Goal: Transaction & Acquisition: Purchase product/service

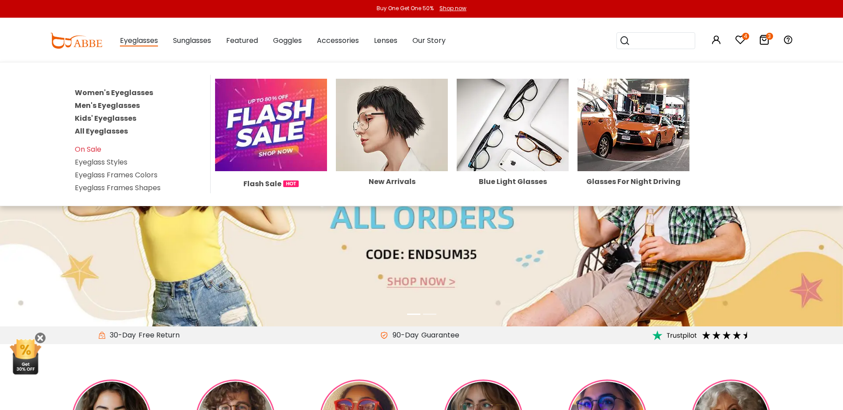
click at [113, 105] on link "Men's Eyeglasses" at bounding box center [107, 105] width 65 height 10
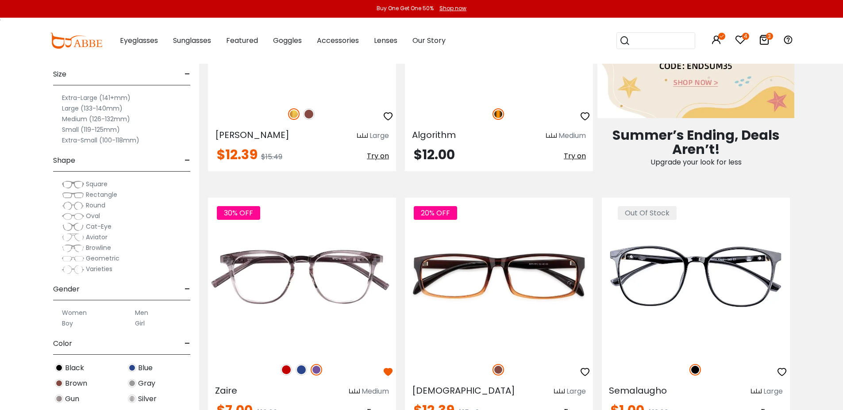
scroll to position [664, 0]
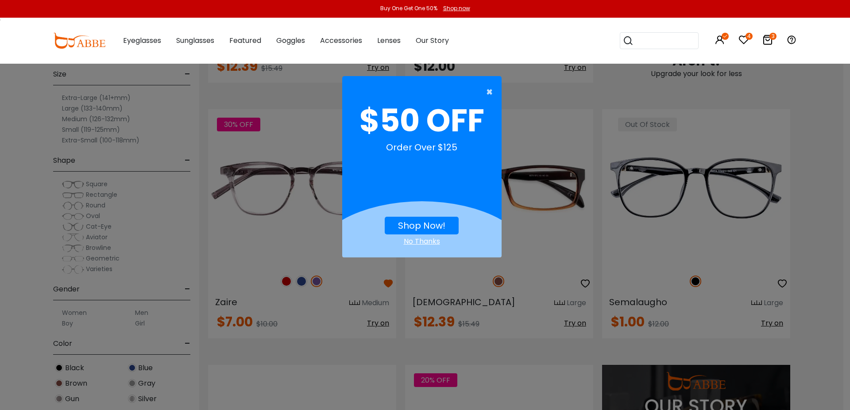
click at [490, 89] on span "×" at bounding box center [491, 92] width 11 height 18
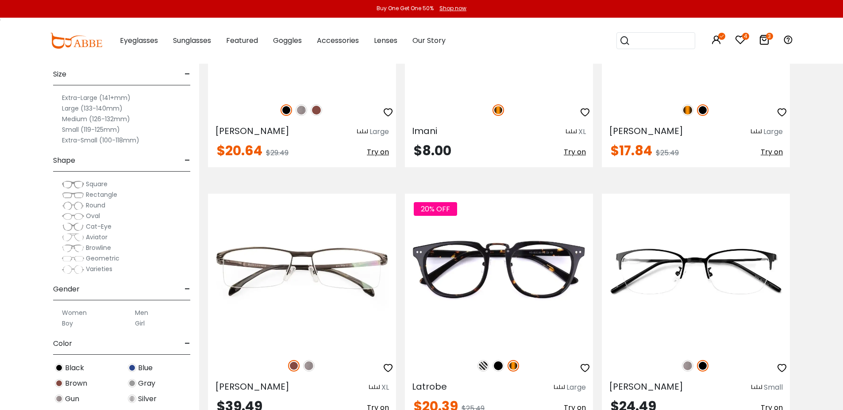
scroll to position [2036, 0]
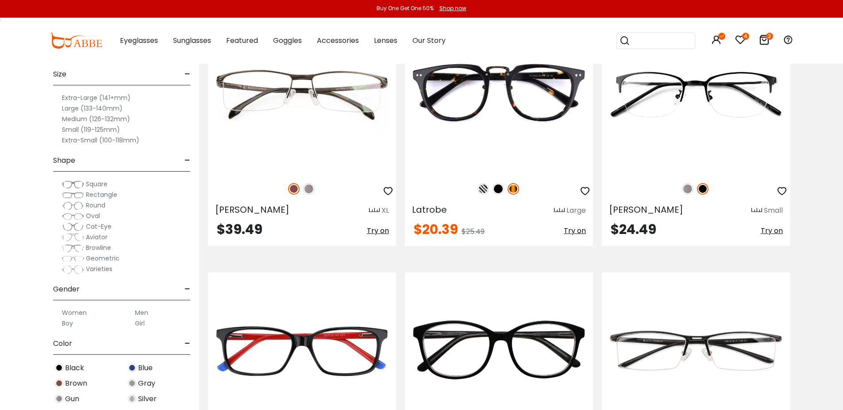
click at [651, 42] on input "search" at bounding box center [661, 41] width 62 height 16
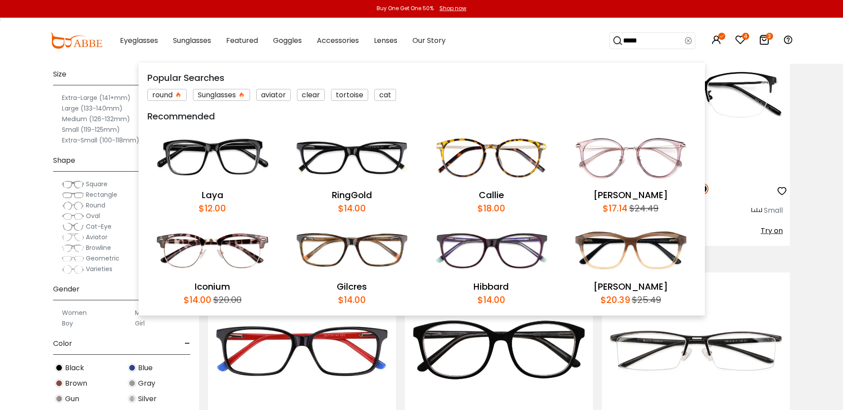
type input "******"
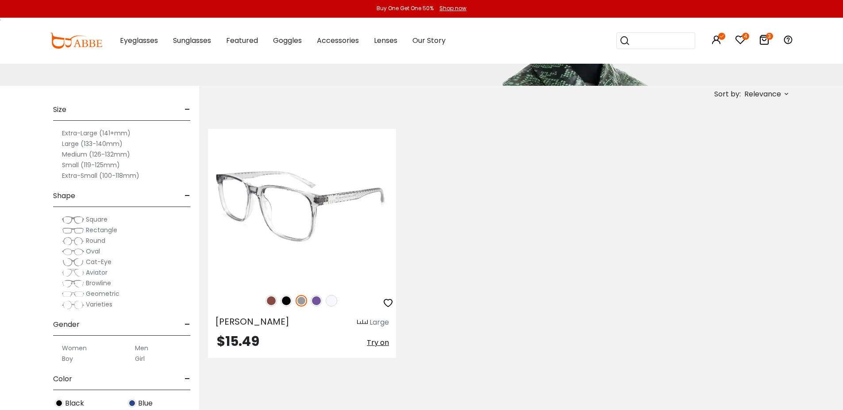
click at [295, 233] on img at bounding box center [302, 207] width 188 height 157
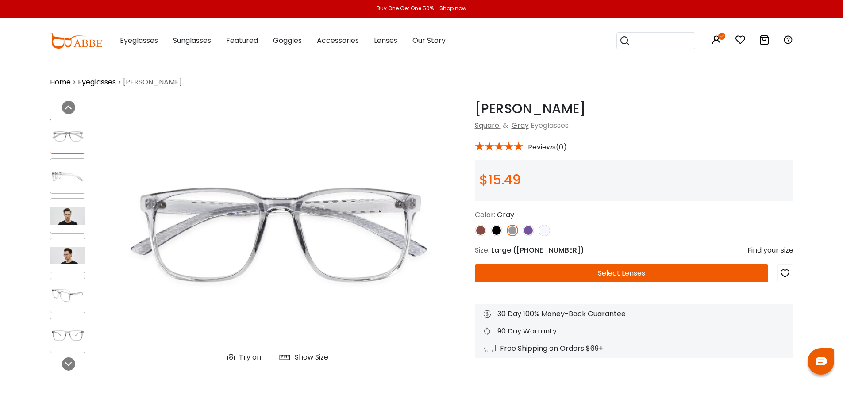
click at [546, 233] on img at bounding box center [545, 231] width 12 height 12
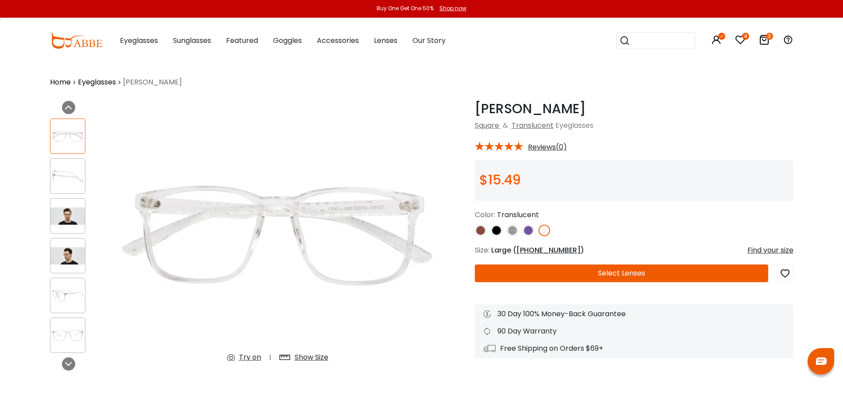
click at [68, 214] on img at bounding box center [67, 216] width 35 height 17
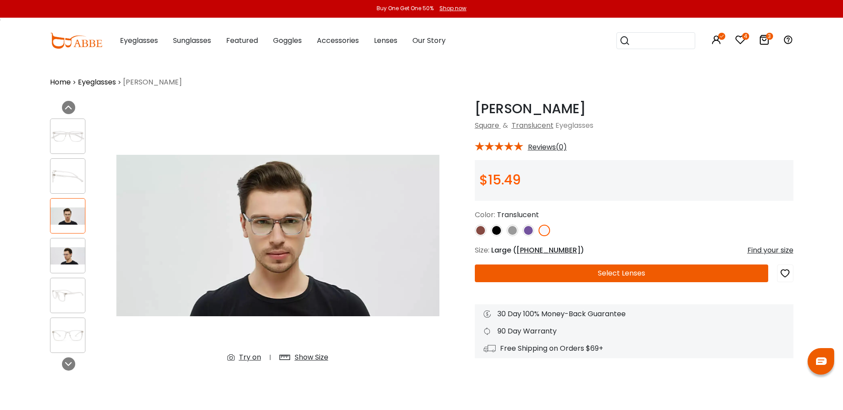
click at [511, 232] on img at bounding box center [513, 231] width 12 height 12
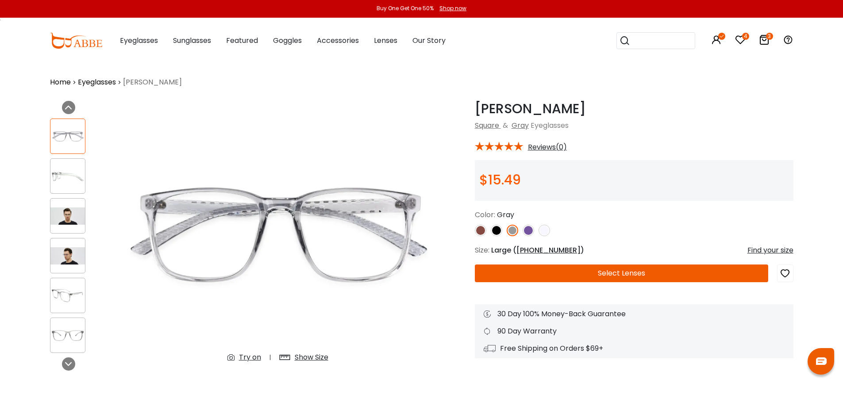
click at [601, 275] on button "Select Lenses" at bounding box center [621, 274] width 293 height 18
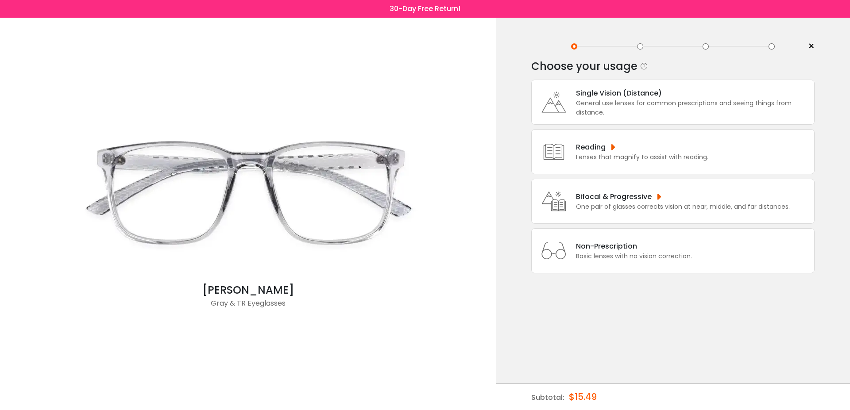
click at [621, 102] on div "General use lenses for common prescriptions and seeing things from distance." at bounding box center [693, 108] width 234 height 19
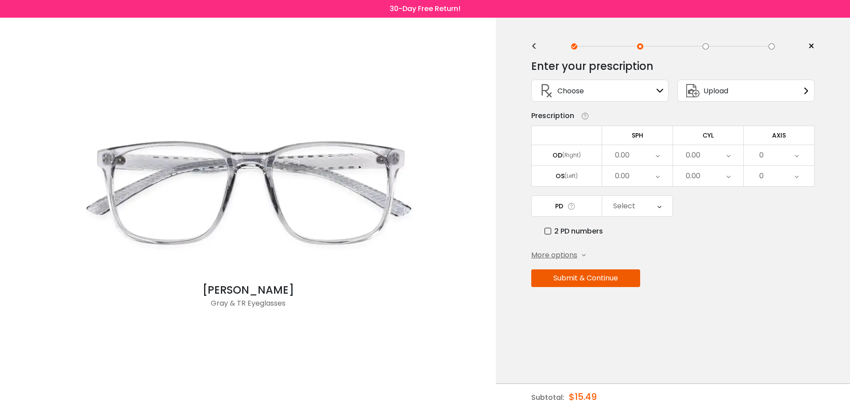
click at [657, 92] on icon at bounding box center [659, 90] width 7 height 7
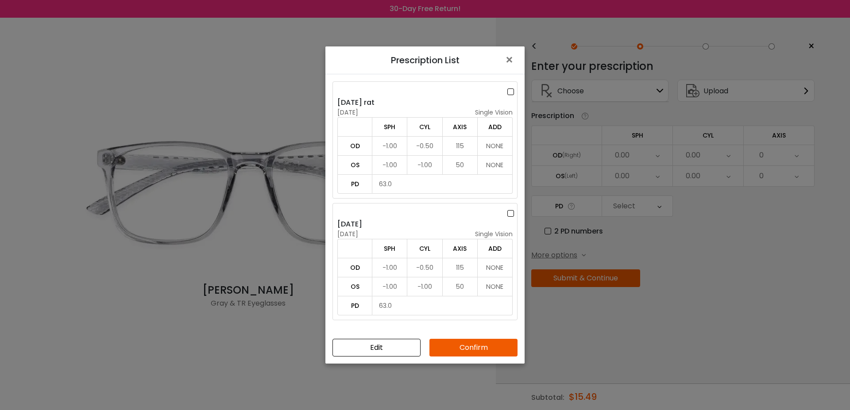
click at [776, 335] on div "Prescription List × [DATE] rat [DATE] single vision SPH CYL AXIS ADD OD -1.00 -…" at bounding box center [425, 205] width 850 height 410
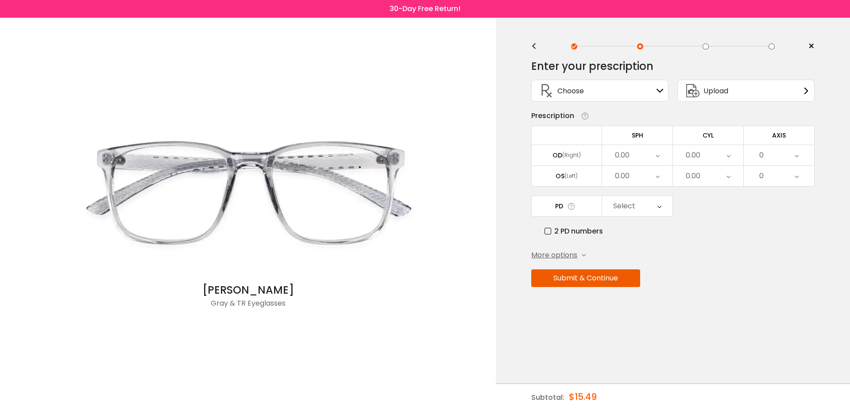
click at [657, 156] on icon at bounding box center [658, 155] width 4 height 20
click at [646, 180] on li "-0.75" at bounding box center [637, 184] width 70 height 16
click at [647, 177] on div "0.00" at bounding box center [637, 176] width 70 height 20
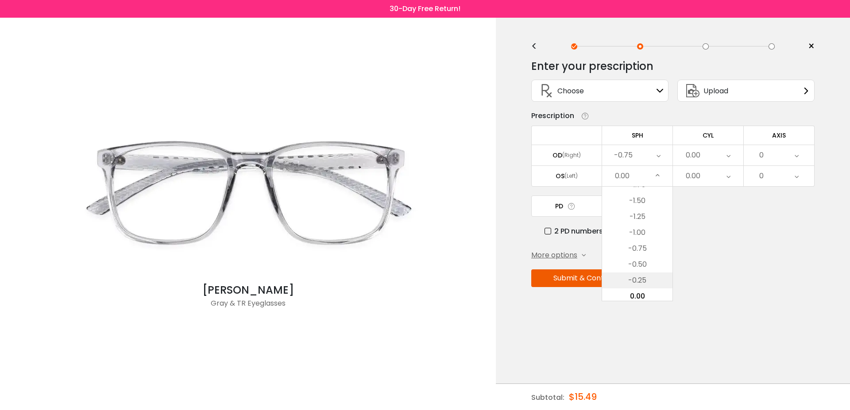
click at [639, 281] on li "-0.25" at bounding box center [637, 281] width 70 height 16
click at [721, 154] on div "0.00" at bounding box center [708, 155] width 70 height 20
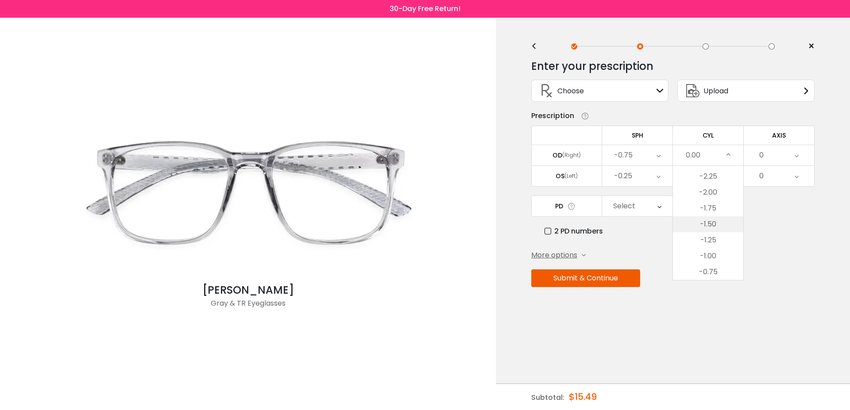
scroll to position [0, 0]
click at [710, 189] on li "-5.75" at bounding box center [708, 190] width 70 height 16
click at [725, 173] on div "0.00" at bounding box center [708, 176] width 70 height 20
click at [714, 256] on li "-5.00" at bounding box center [708, 259] width 70 height 16
click at [791, 154] on div "0" at bounding box center [779, 155] width 70 height 20
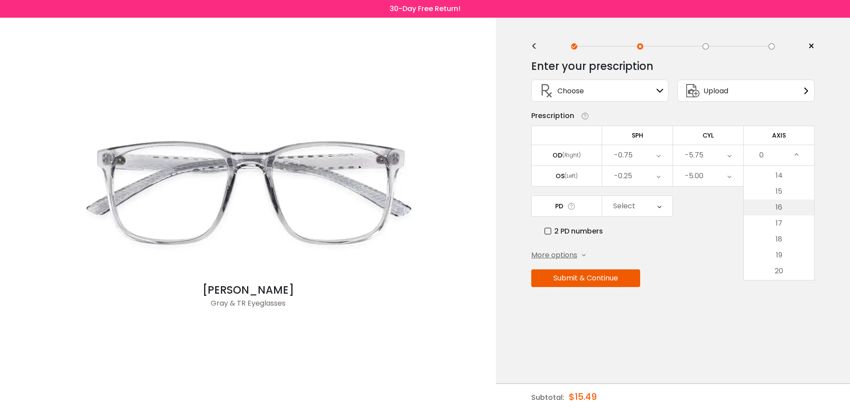
scroll to position [133, 0]
click at [778, 215] on li "11" at bounding box center [779, 216] width 70 height 16
click at [784, 180] on div "0" at bounding box center [779, 176] width 70 height 20
click at [781, 230] on li "165" at bounding box center [779, 231] width 70 height 16
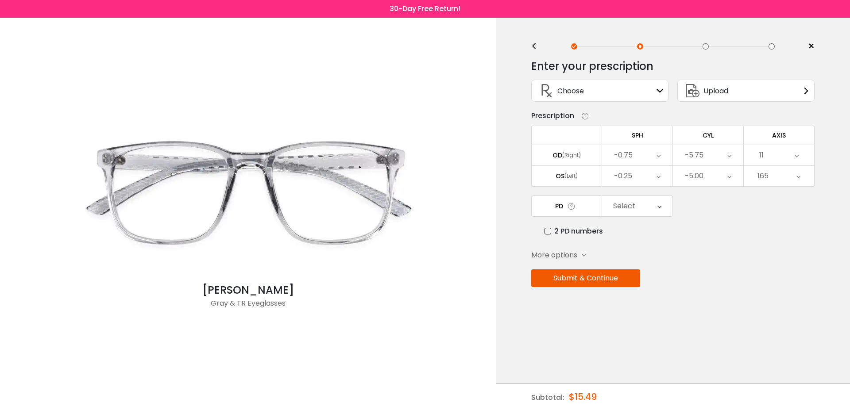
click at [654, 208] on div "Select" at bounding box center [637, 206] width 70 height 20
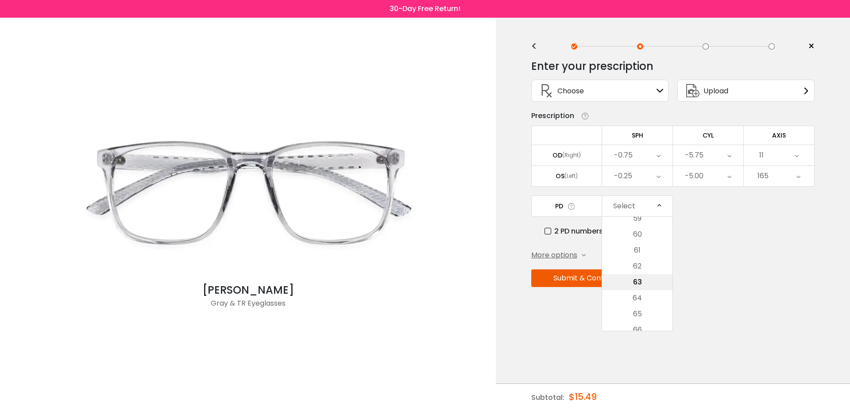
click at [640, 285] on li "63" at bounding box center [637, 282] width 70 height 16
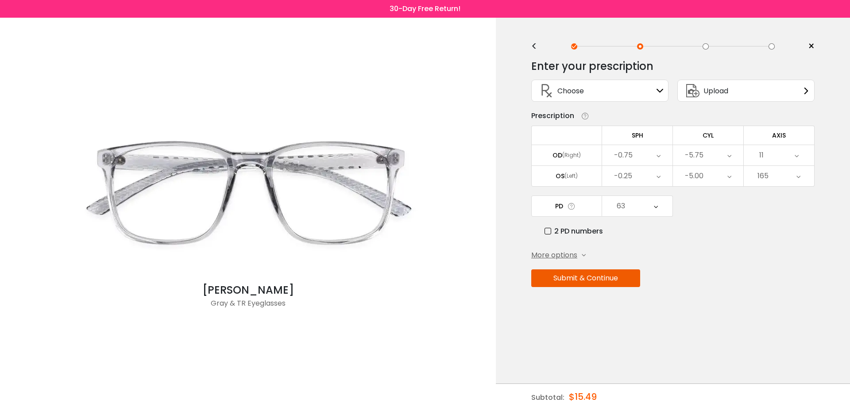
click at [581, 253] on div "More options" at bounding box center [558, 255] width 54 height 11
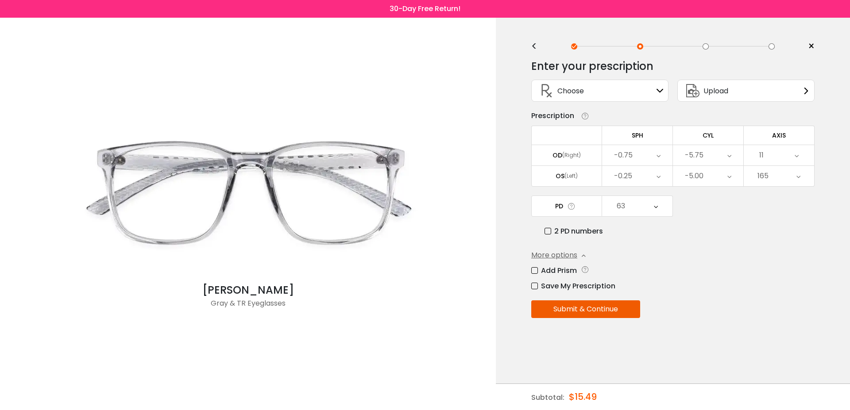
click at [536, 287] on label "Save My Prescription" at bounding box center [573, 286] width 84 height 11
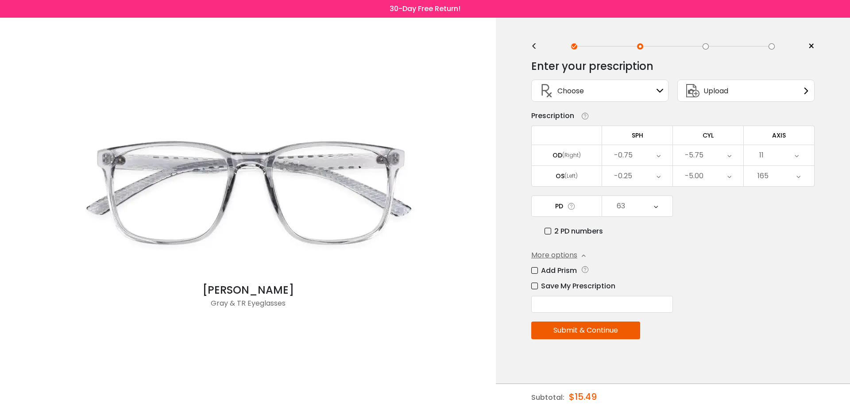
click at [563, 307] on input "text" at bounding box center [602, 304] width 142 height 17
type input "*"
type input "**********"
click at [583, 324] on button "Submit & Continue" at bounding box center [585, 331] width 109 height 18
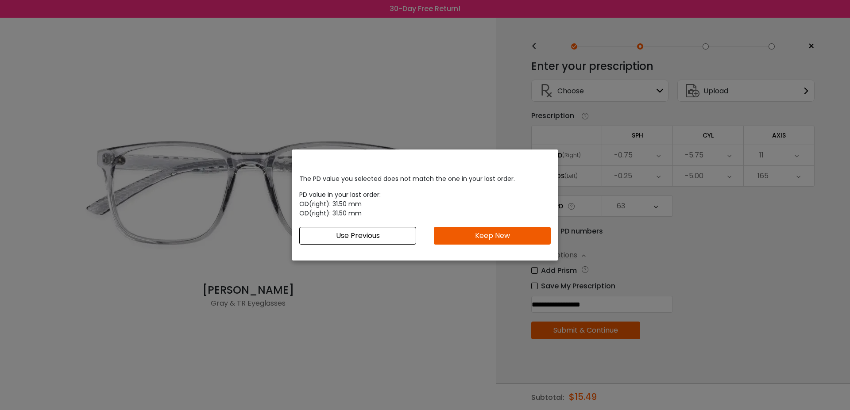
click at [467, 240] on button "Keep New" at bounding box center [492, 236] width 117 height 18
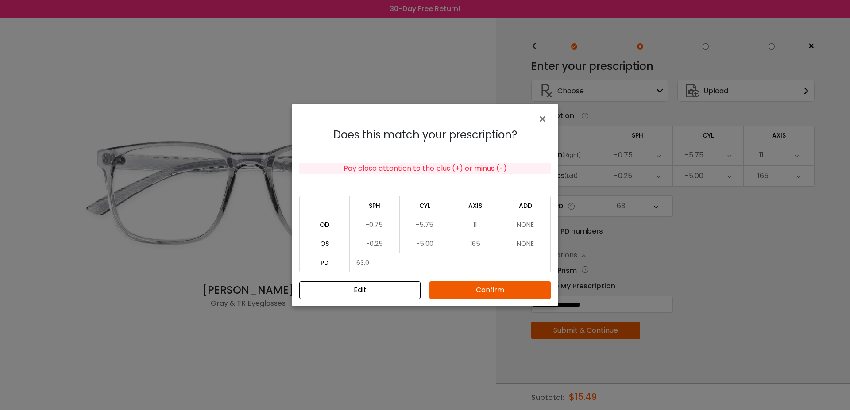
click at [487, 296] on button "Confirm" at bounding box center [489, 291] width 121 height 18
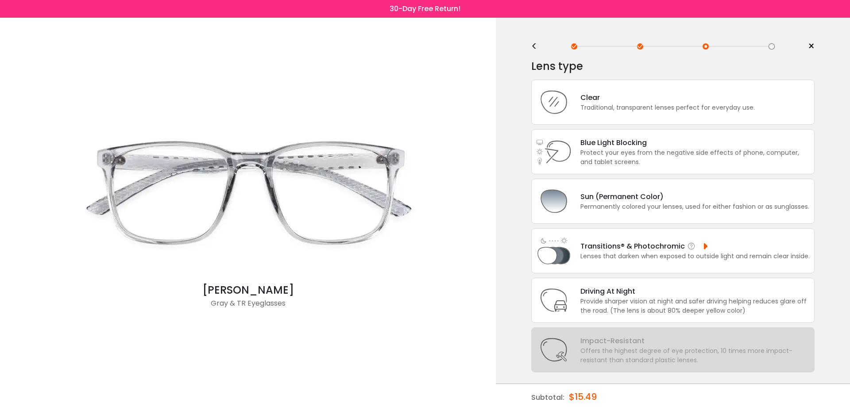
click at [684, 258] on div "Lenses that darken when exposed to outside light and remain clear inside." at bounding box center [694, 256] width 229 height 9
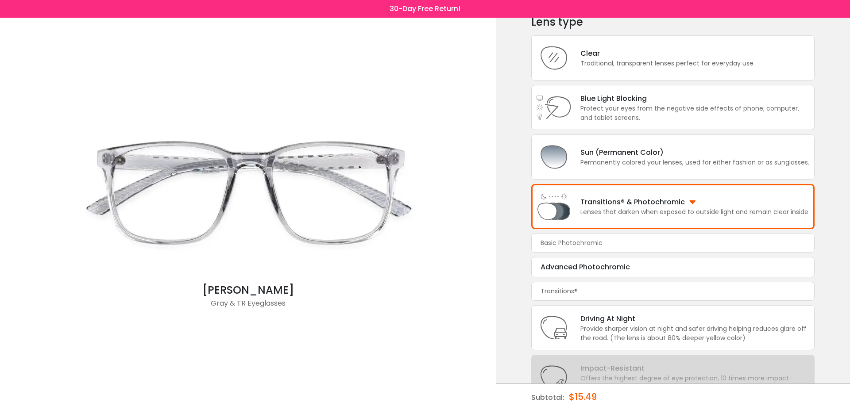
scroll to position [0, 0]
